Goal: Browse casually

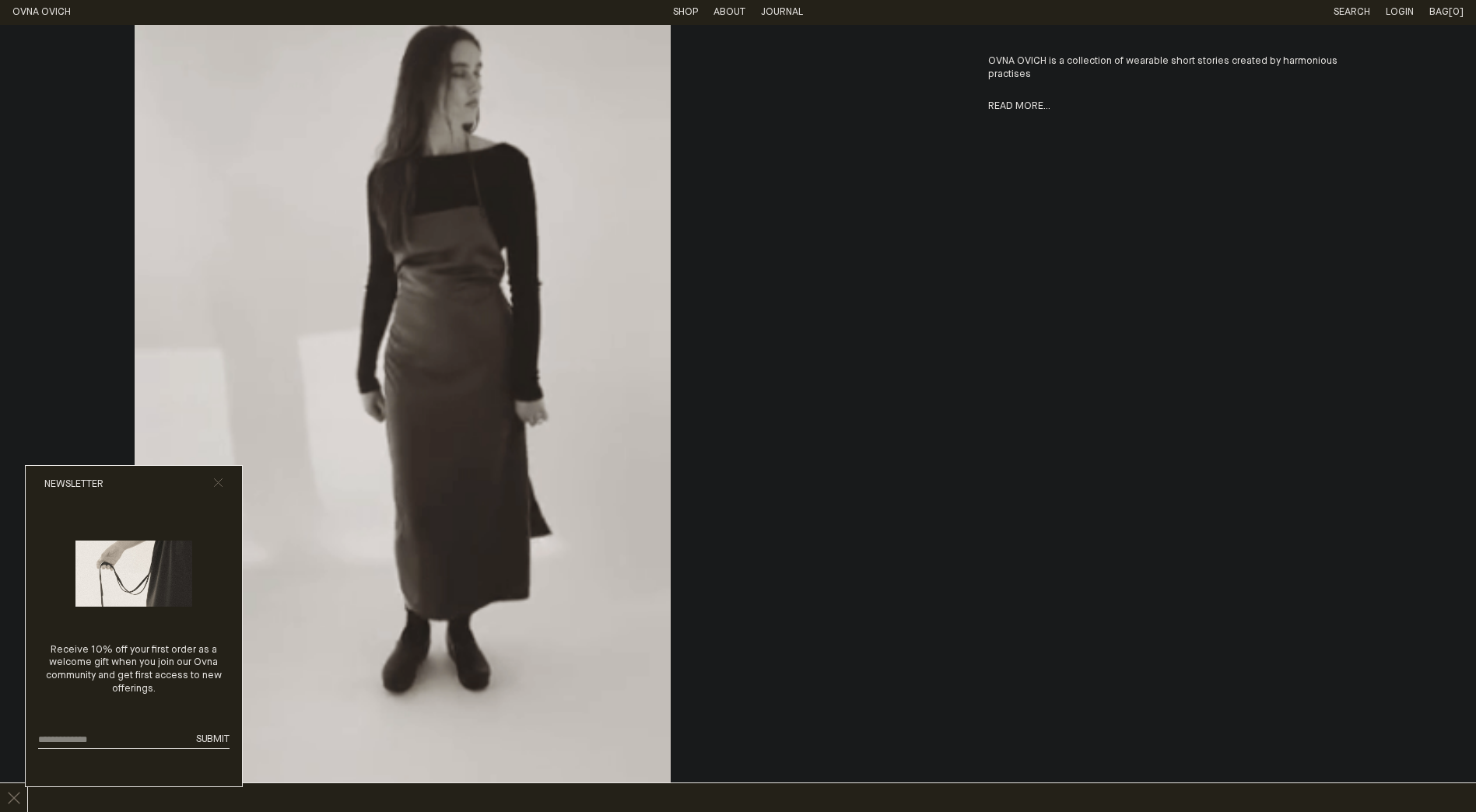
scroll to position [1049, 0]
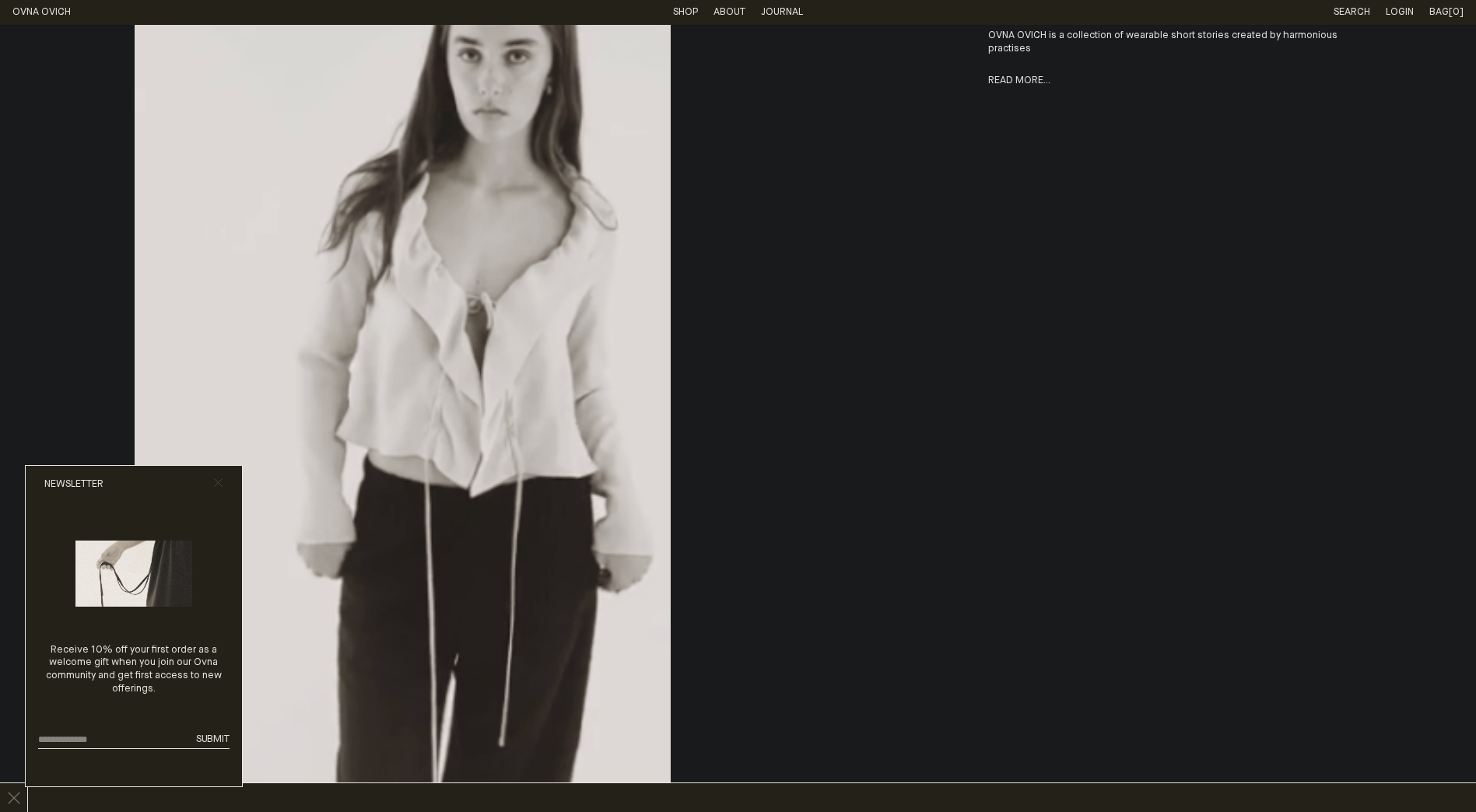
click at [219, 477] on icon "Close popup" at bounding box center [218, 482] width 10 height 10
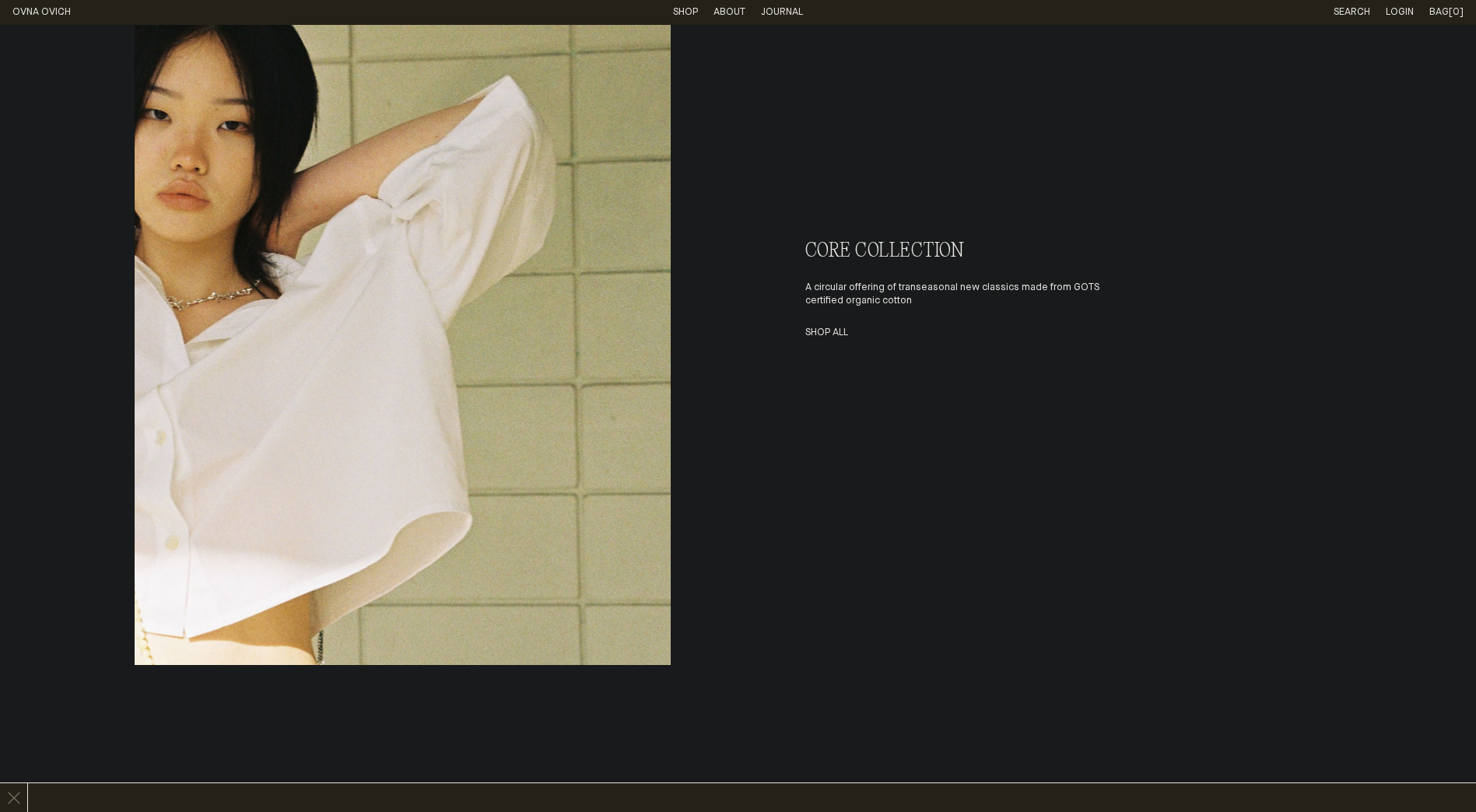
scroll to position [5758, 0]
click at [820, 336] on link "Shop All" at bounding box center [826, 330] width 43 height 10
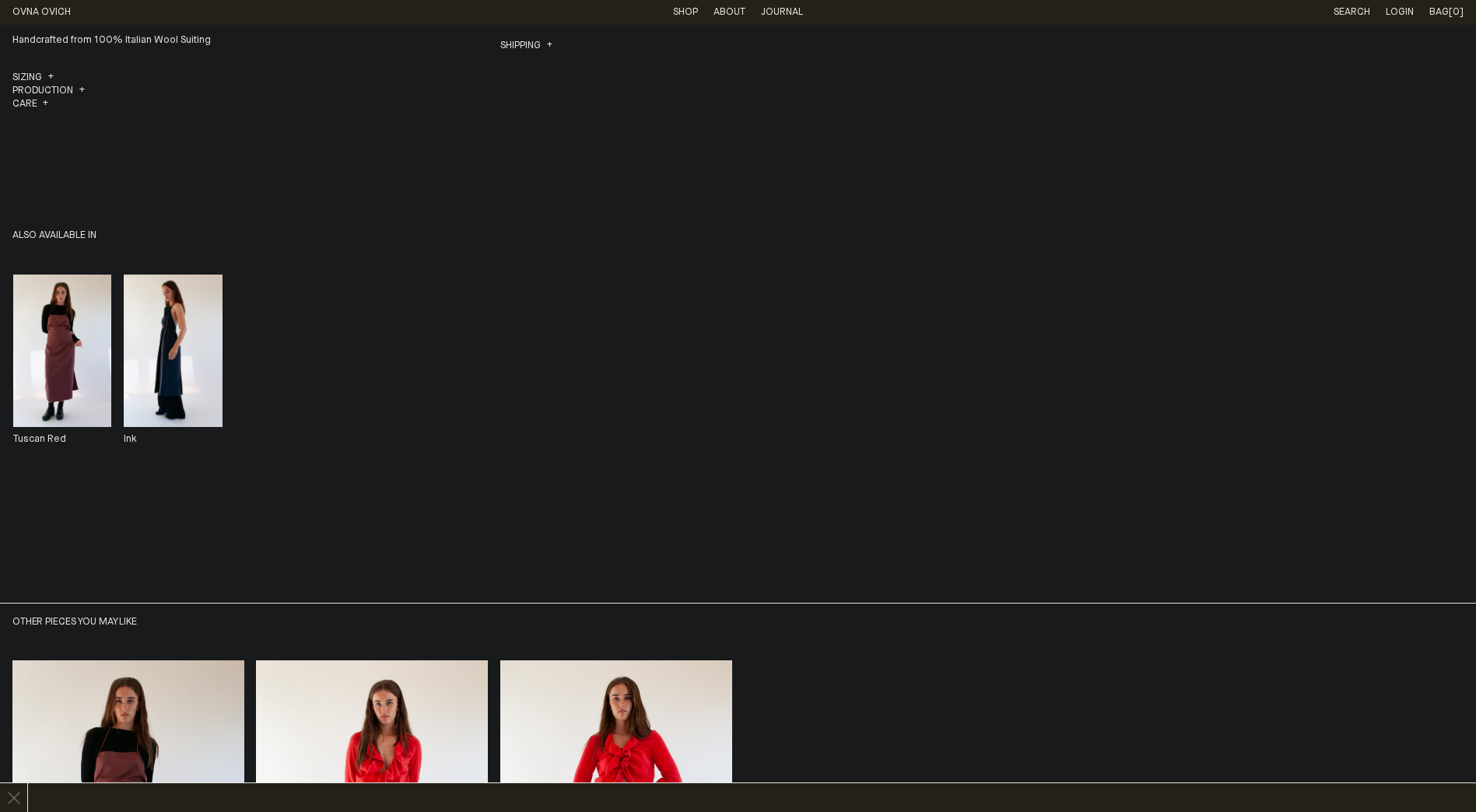
scroll to position [974, 0]
click at [189, 403] on img "Apron Dress" at bounding box center [172, 350] width 98 height 152
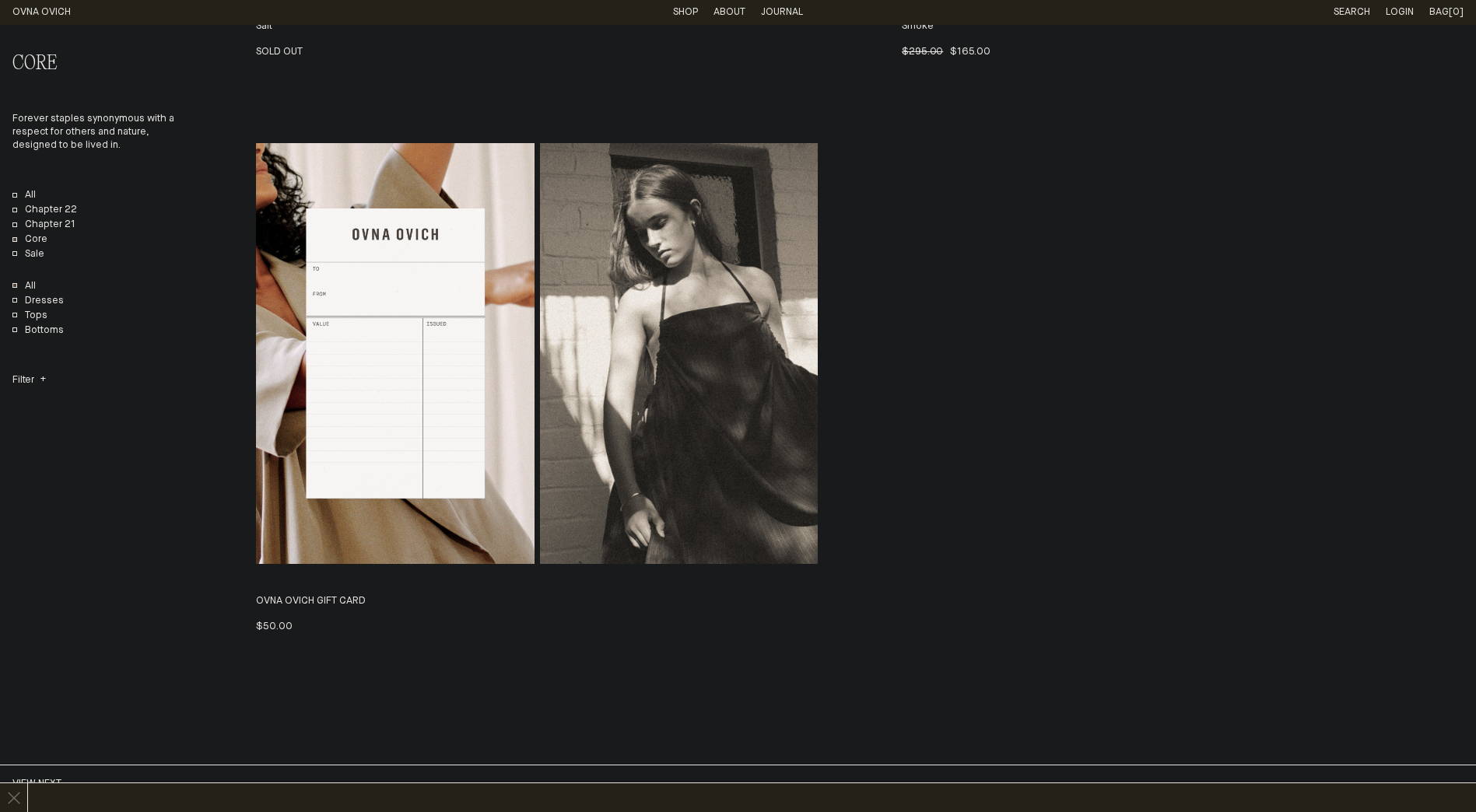
scroll to position [5306, 0]
click at [683, 11] on link "Shop" at bounding box center [685, 11] width 25 height 10
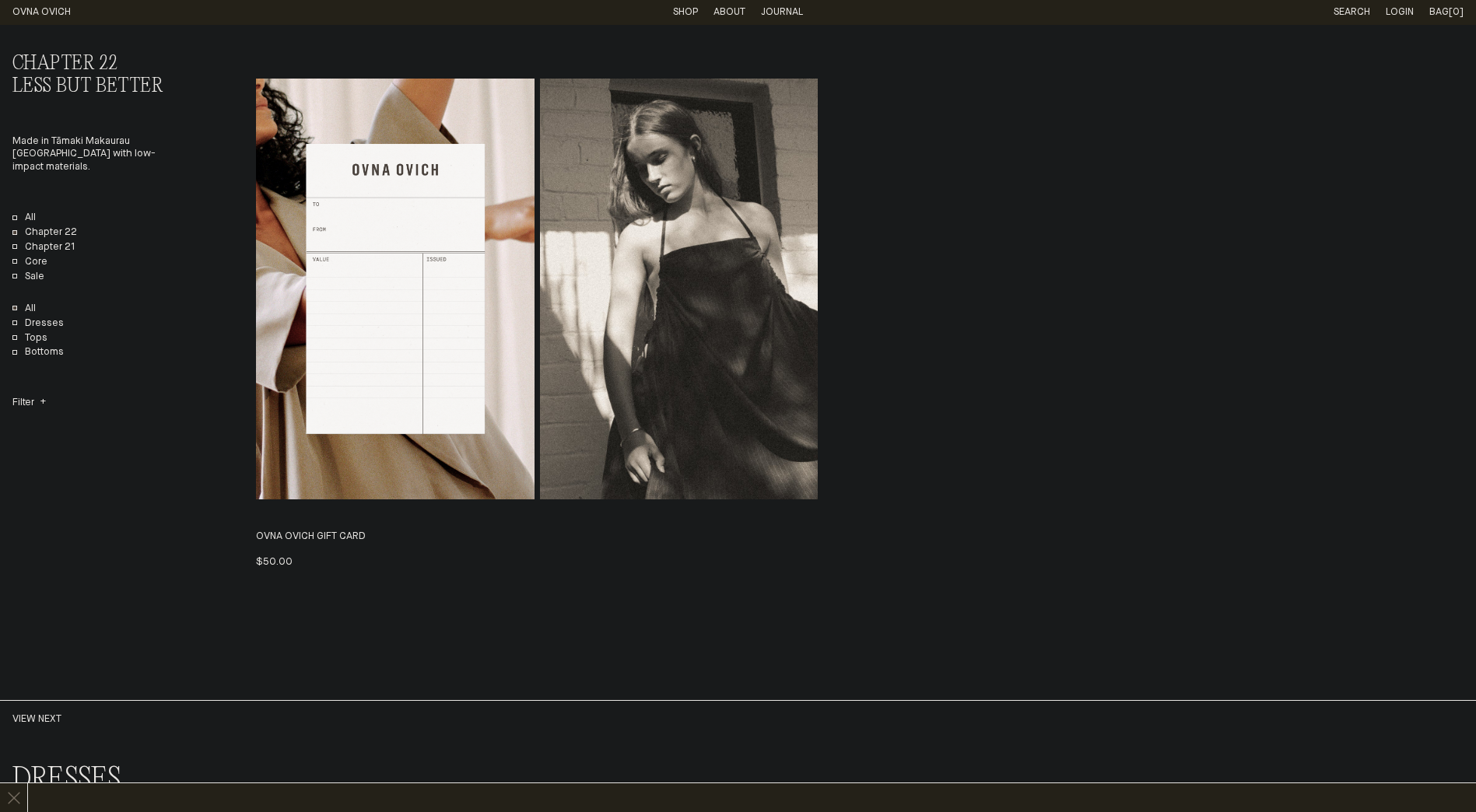
scroll to position [4195, 0]
click at [41, 8] on link "OVNA OVICH" at bounding box center [41, 11] width 58 height 10
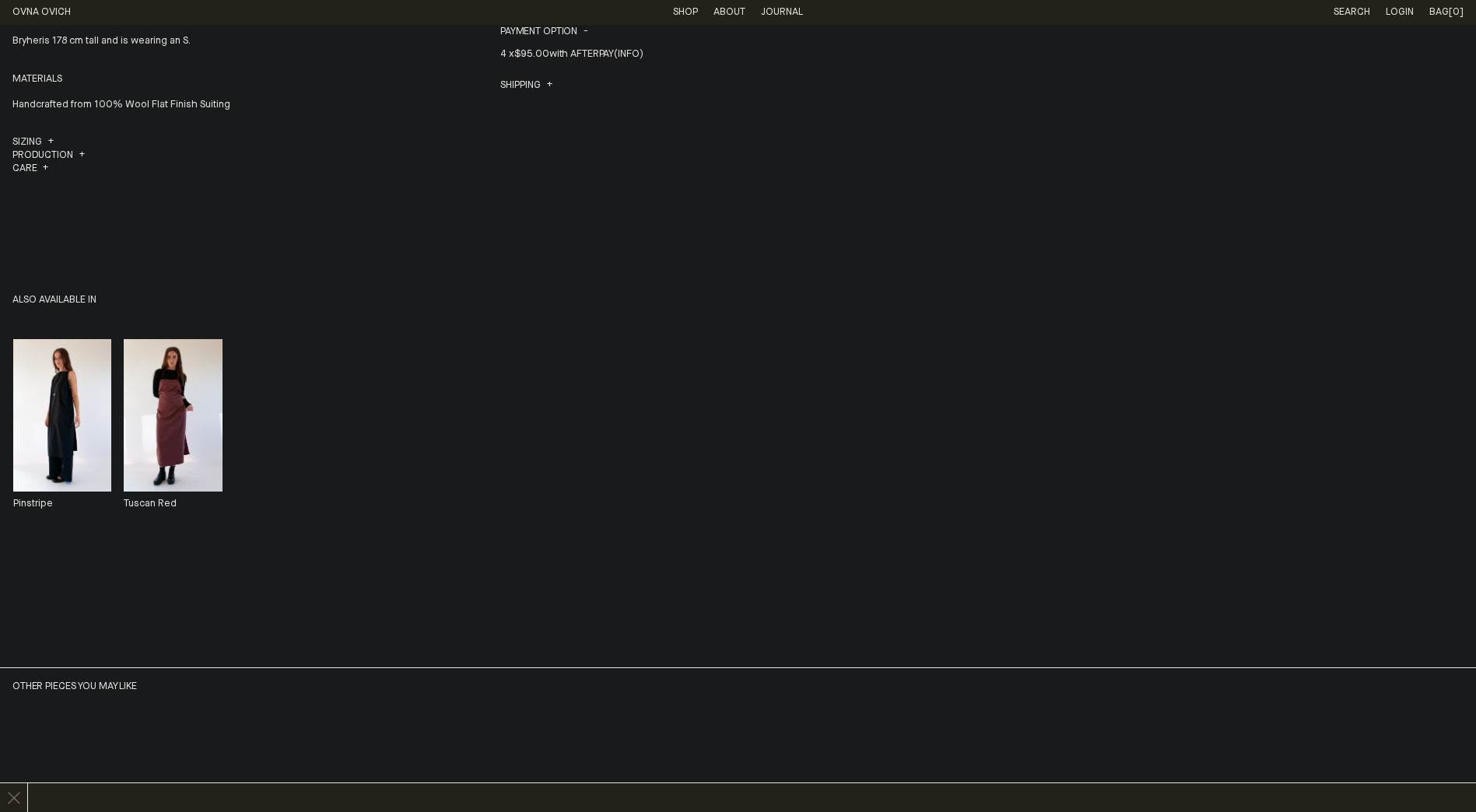
scroll to position [910, 0]
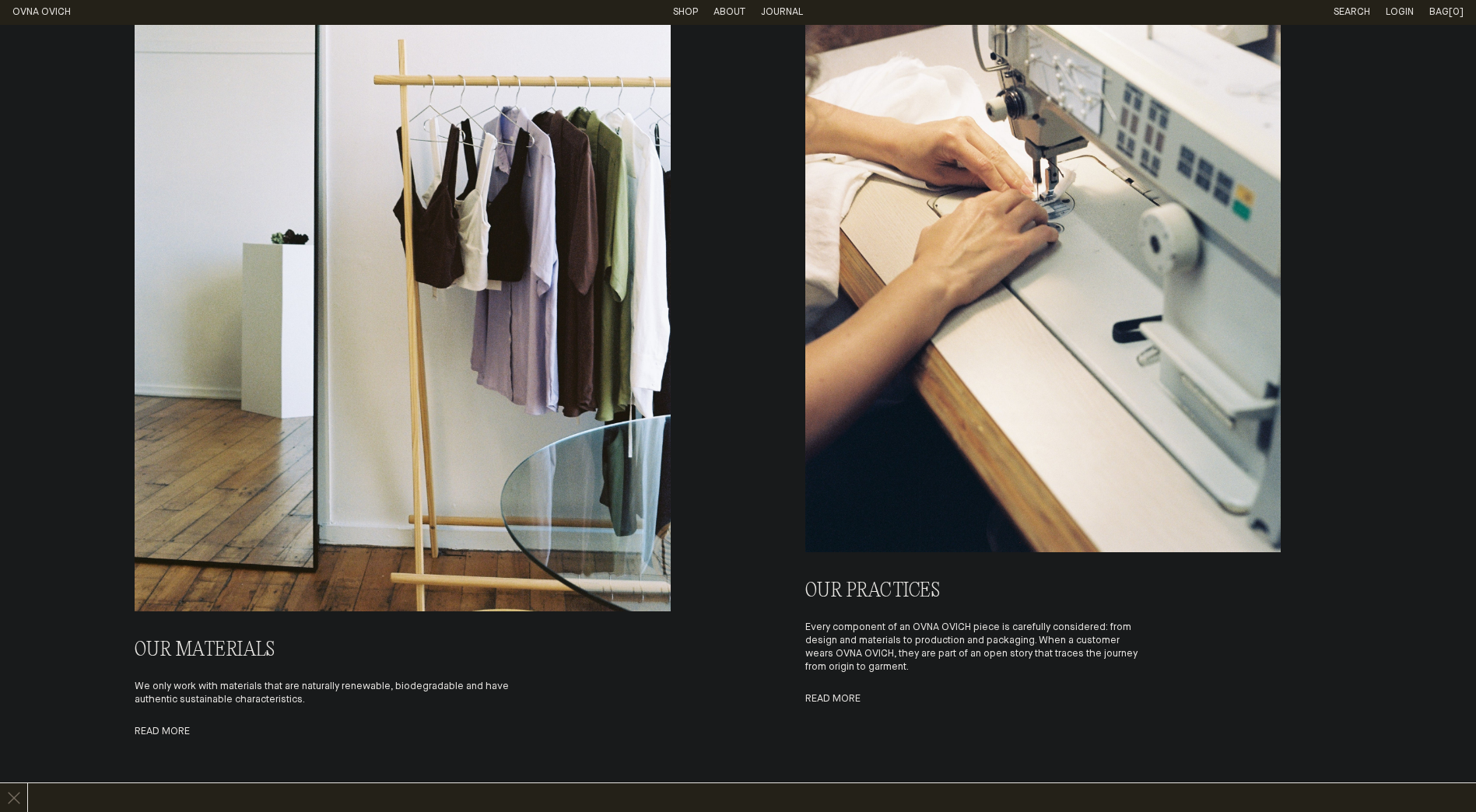
scroll to position [6926, 0]
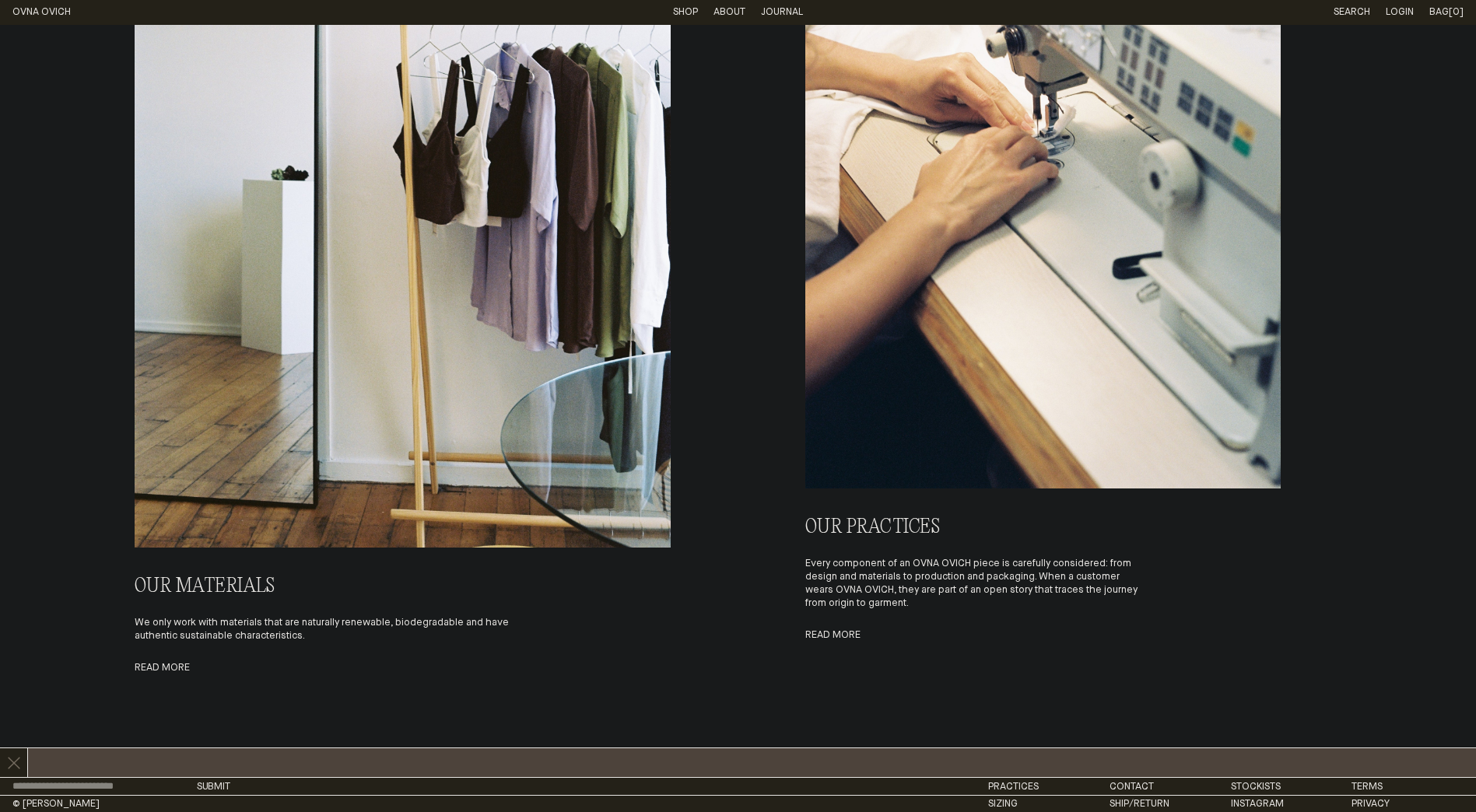
click at [1401, 763] on span "Sign up to our newsletter to receive an upcoming exclusive offer x" at bounding box center [1221, 763] width 2444 height 23
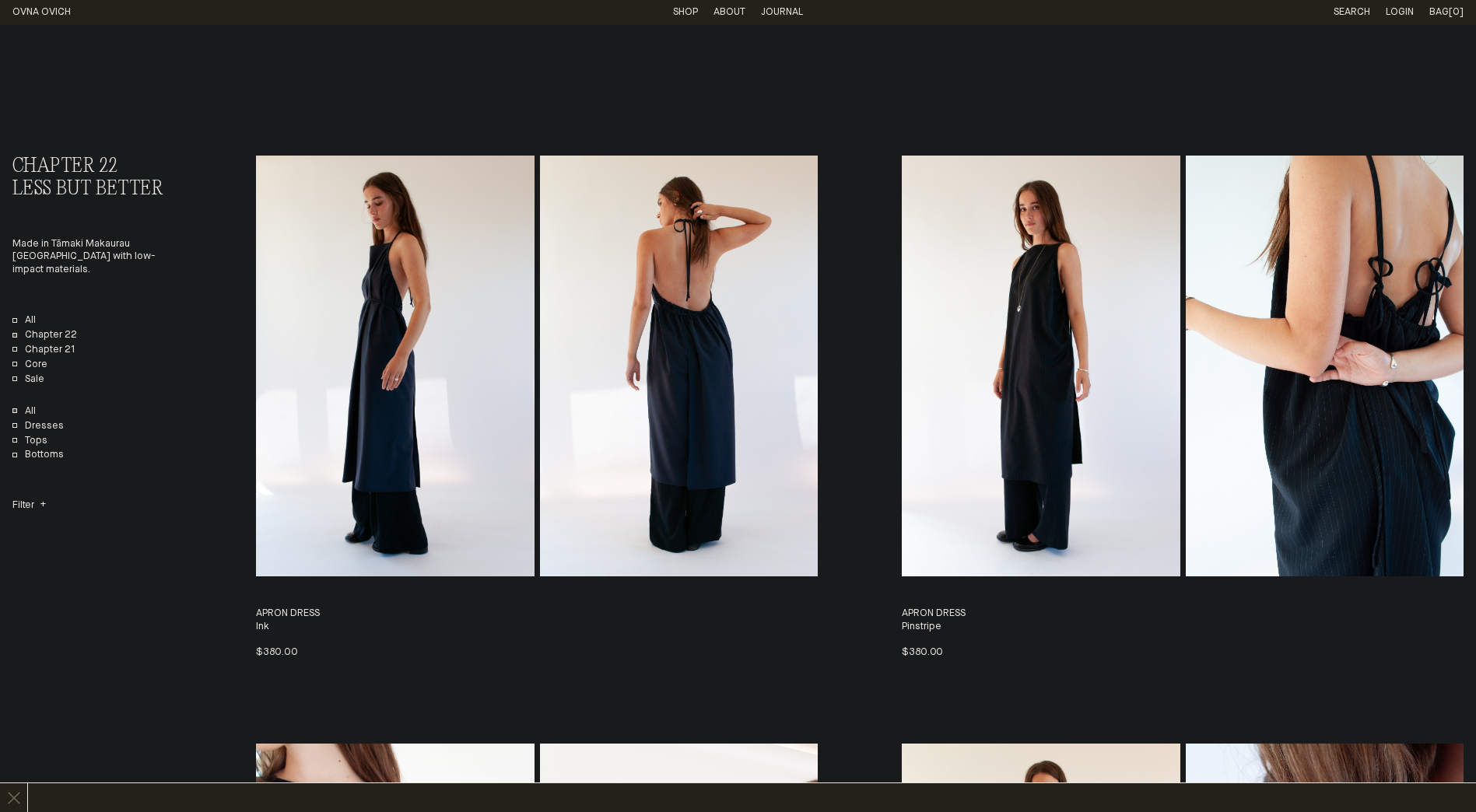
click at [780, 15] on link "Journal" at bounding box center [782, 11] width 42 height 10
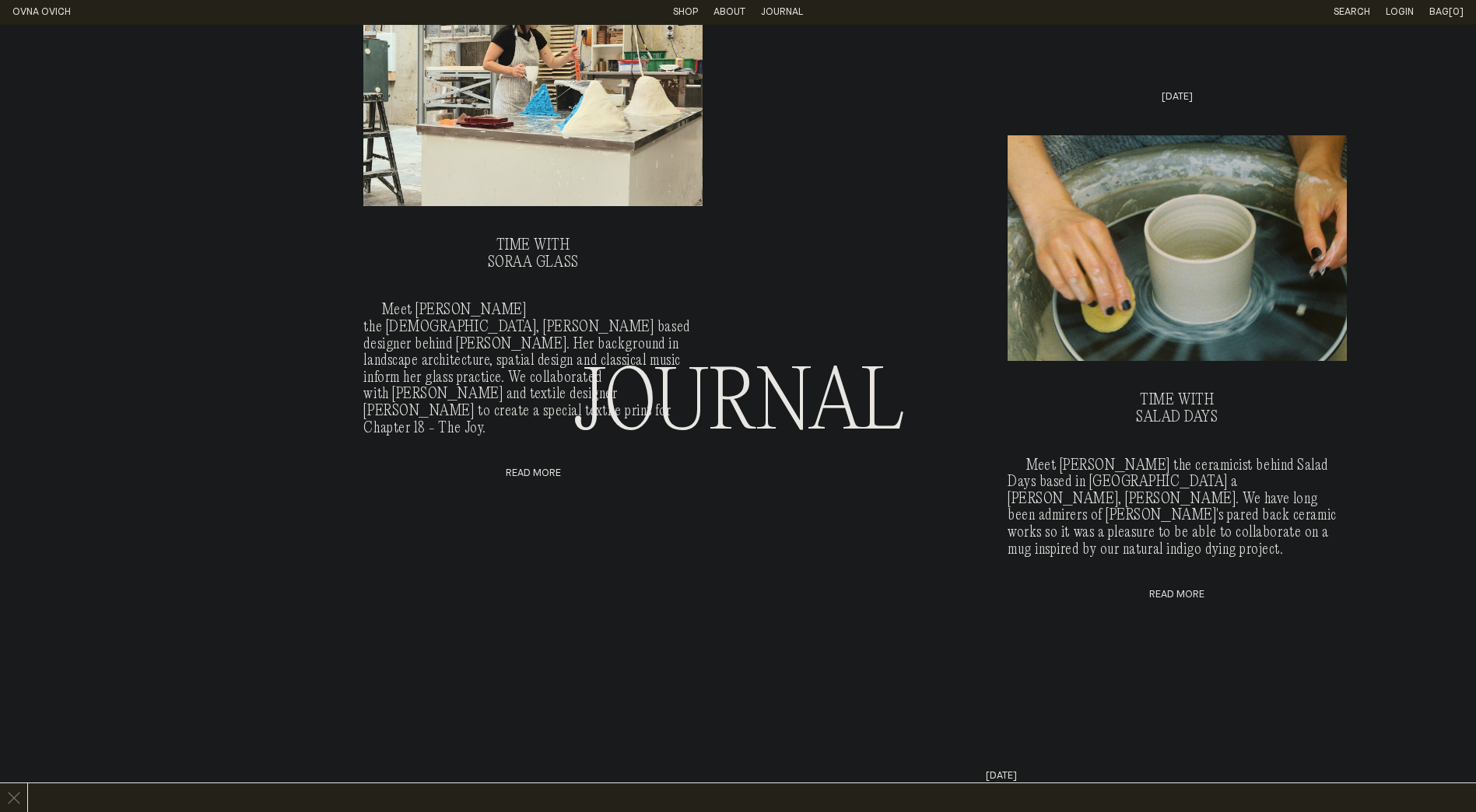
scroll to position [777, 0]
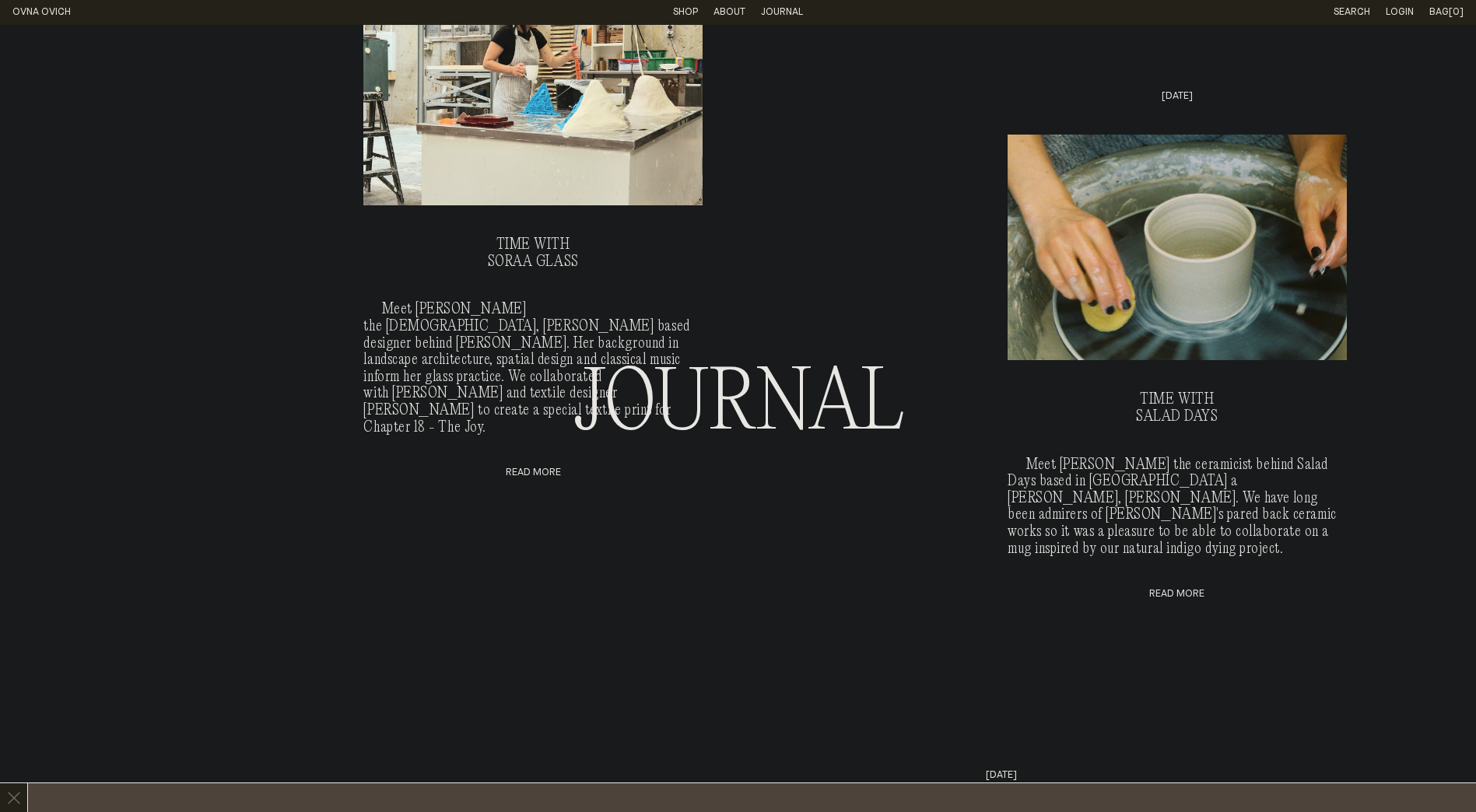
click at [1053, 788] on span "Sign up to our newsletter to receive an upcoming exclusive offer x" at bounding box center [1221, 798] width 2444 height 23
